Goal: Task Accomplishment & Management: Use online tool/utility

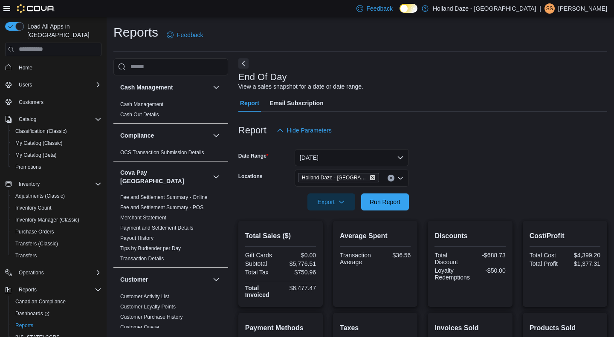
click at [373, 176] on icon "Remove Holland Daze - Orangeville from selection in this group" at bounding box center [372, 177] width 5 height 5
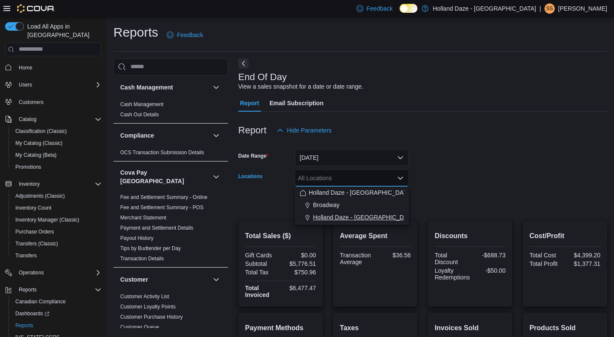
click at [360, 216] on span "Holland Daze - [GEOGRAPHIC_DATA]" at bounding box center [364, 217] width 103 height 9
click at [451, 199] on form "Date Range [DATE] Locations [GEOGRAPHIC_DATA] [GEOGRAPHIC_DATA] - [GEOGRAPHIC_D…" at bounding box center [422, 175] width 369 height 72
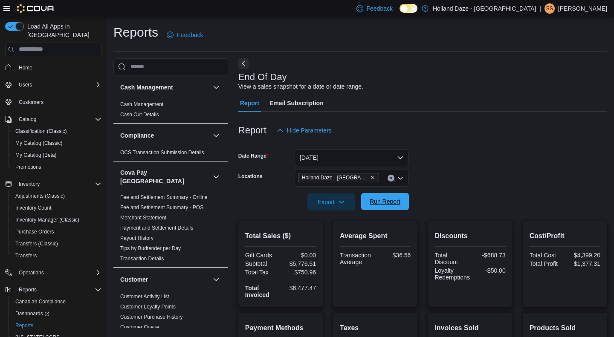
click at [388, 199] on span "Run Report" at bounding box center [385, 201] width 31 height 9
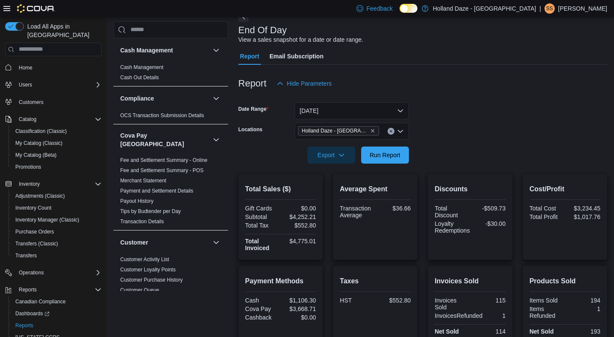
scroll to position [52, 0]
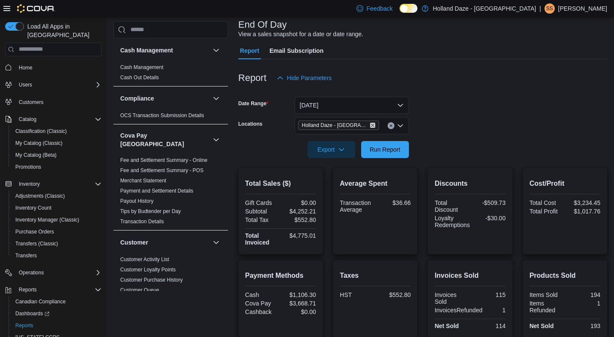
click at [374, 125] on icon "Remove Holland Daze - Orangeville from selection in this group" at bounding box center [372, 125] width 5 height 5
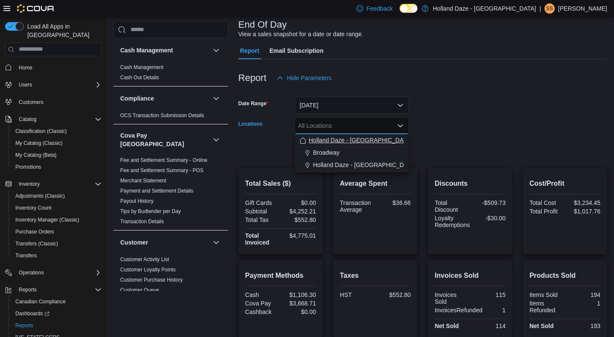
click at [343, 139] on span "Holland Daze - [GEOGRAPHIC_DATA]" at bounding box center [360, 140] width 103 height 9
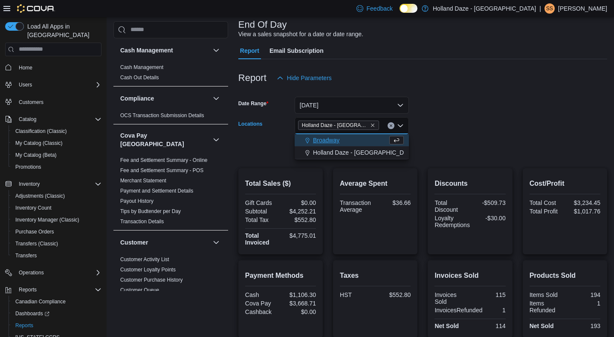
click at [460, 134] on div at bounding box center [422, 137] width 369 height 7
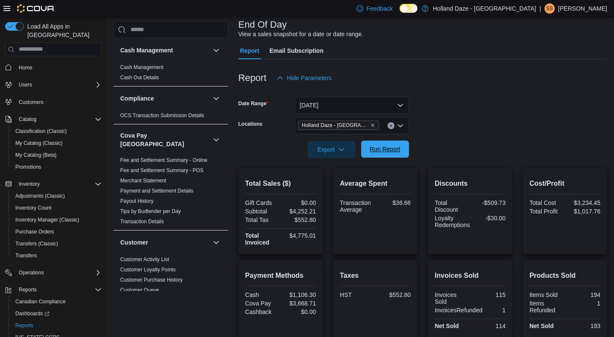
click at [394, 152] on span "Run Report" at bounding box center [385, 149] width 31 height 9
click at [373, 126] on icon "Remove Holland Daze - Orangeville from selection in this group" at bounding box center [372, 125] width 3 height 3
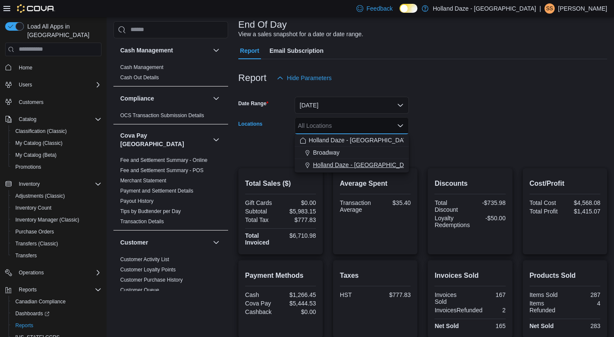
click at [357, 162] on span "Holland Daze - [GEOGRAPHIC_DATA]" at bounding box center [364, 165] width 103 height 9
click at [435, 140] on div at bounding box center [422, 137] width 369 height 7
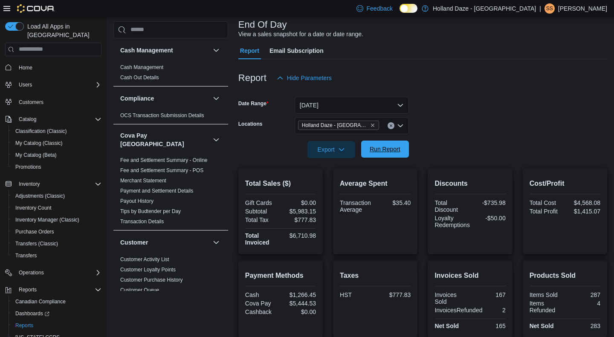
click at [399, 148] on span "Run Report" at bounding box center [385, 149] width 31 height 9
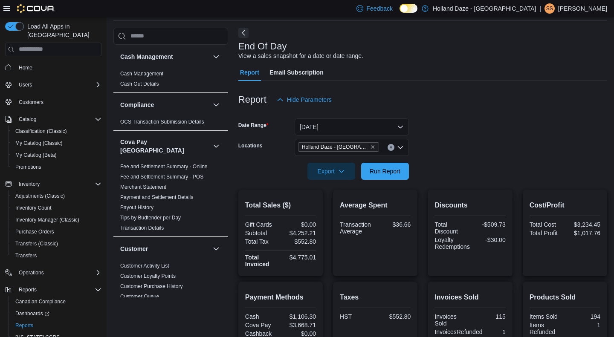
scroll to position [29, 0]
